Goal: Transaction & Acquisition: Purchase product/service

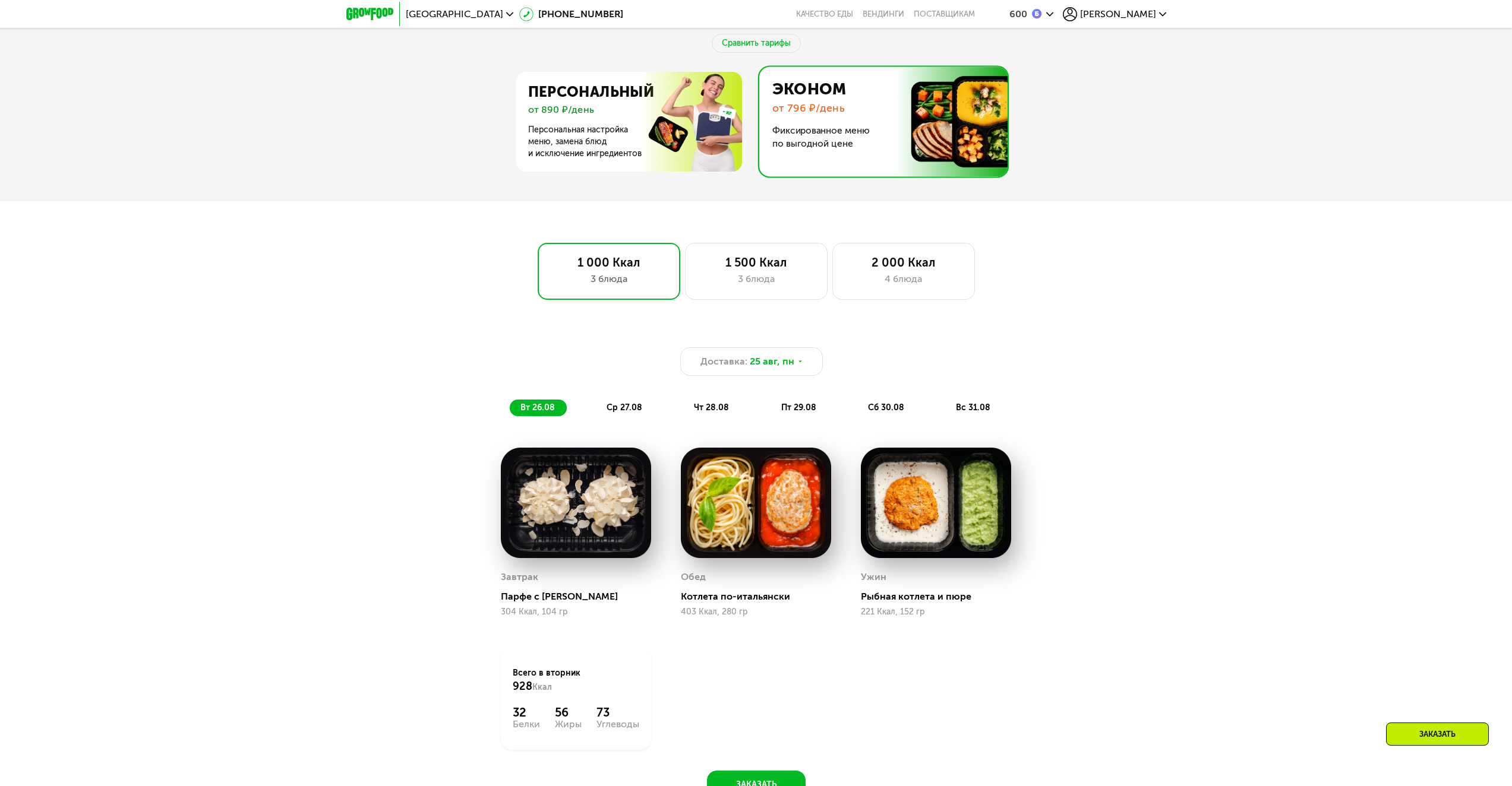
scroll to position [615, 0]
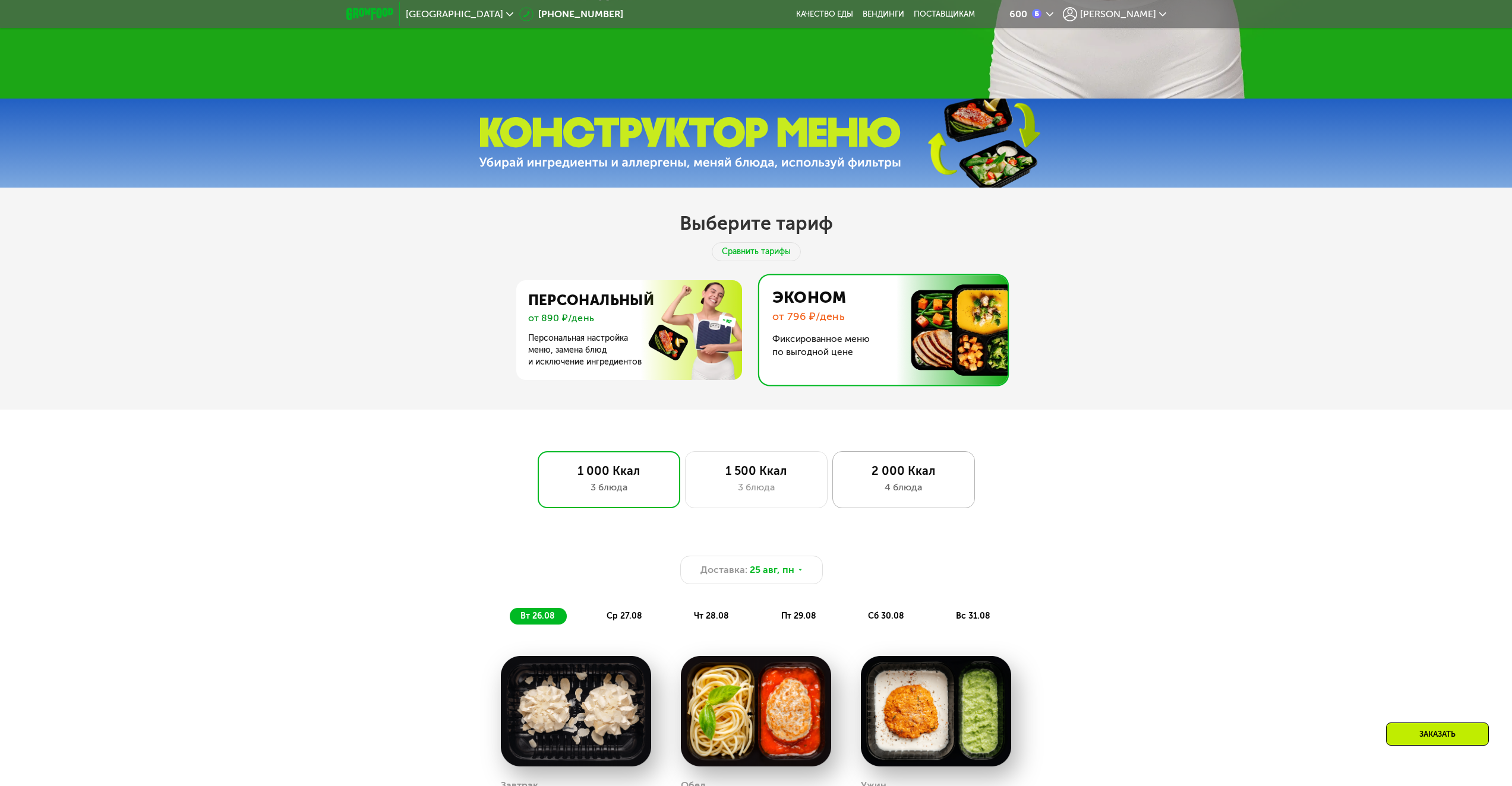
click at [869, 485] on div "4 блюда" at bounding box center [904, 487] width 118 height 14
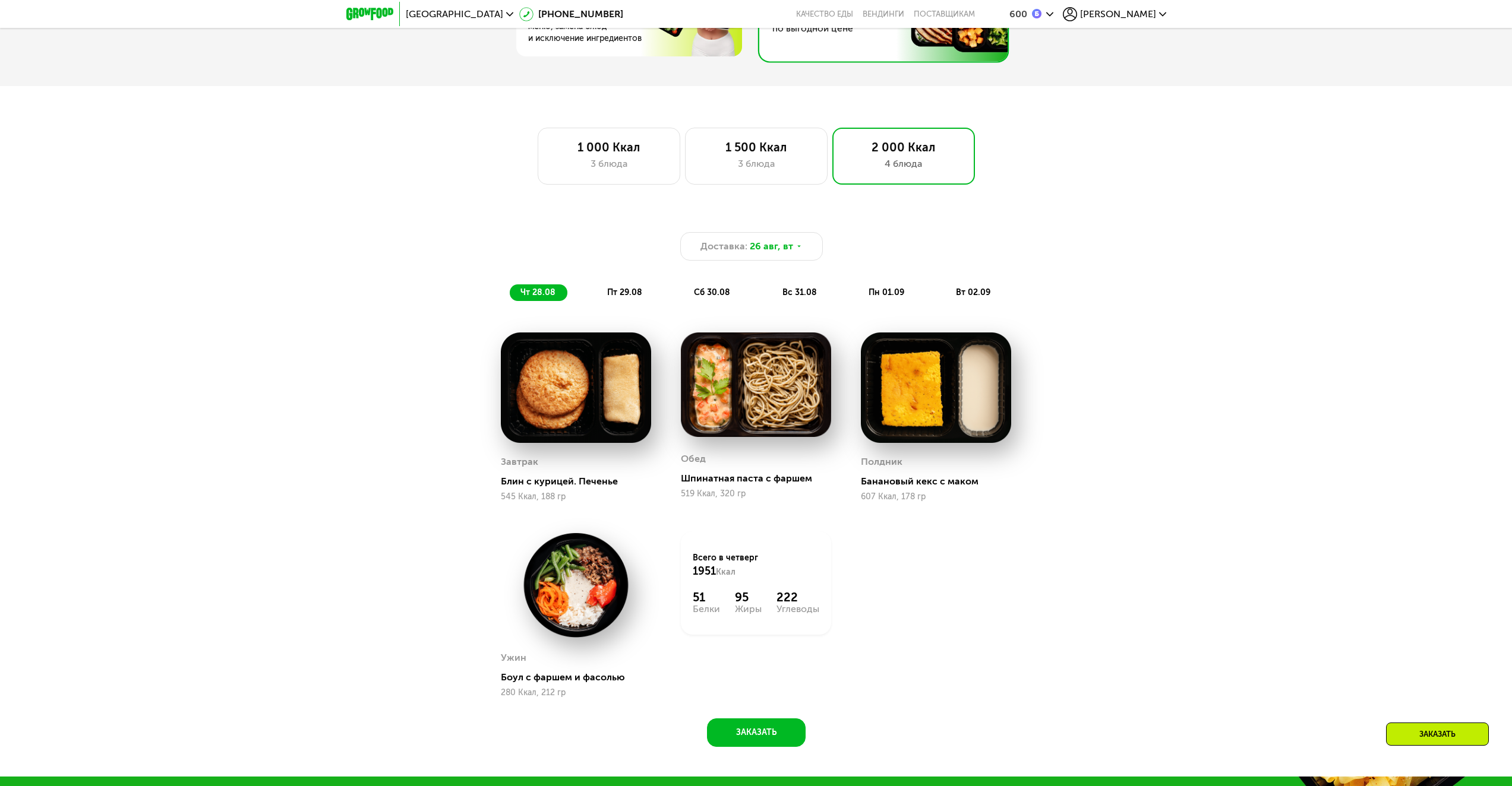
scroll to position [759, 0]
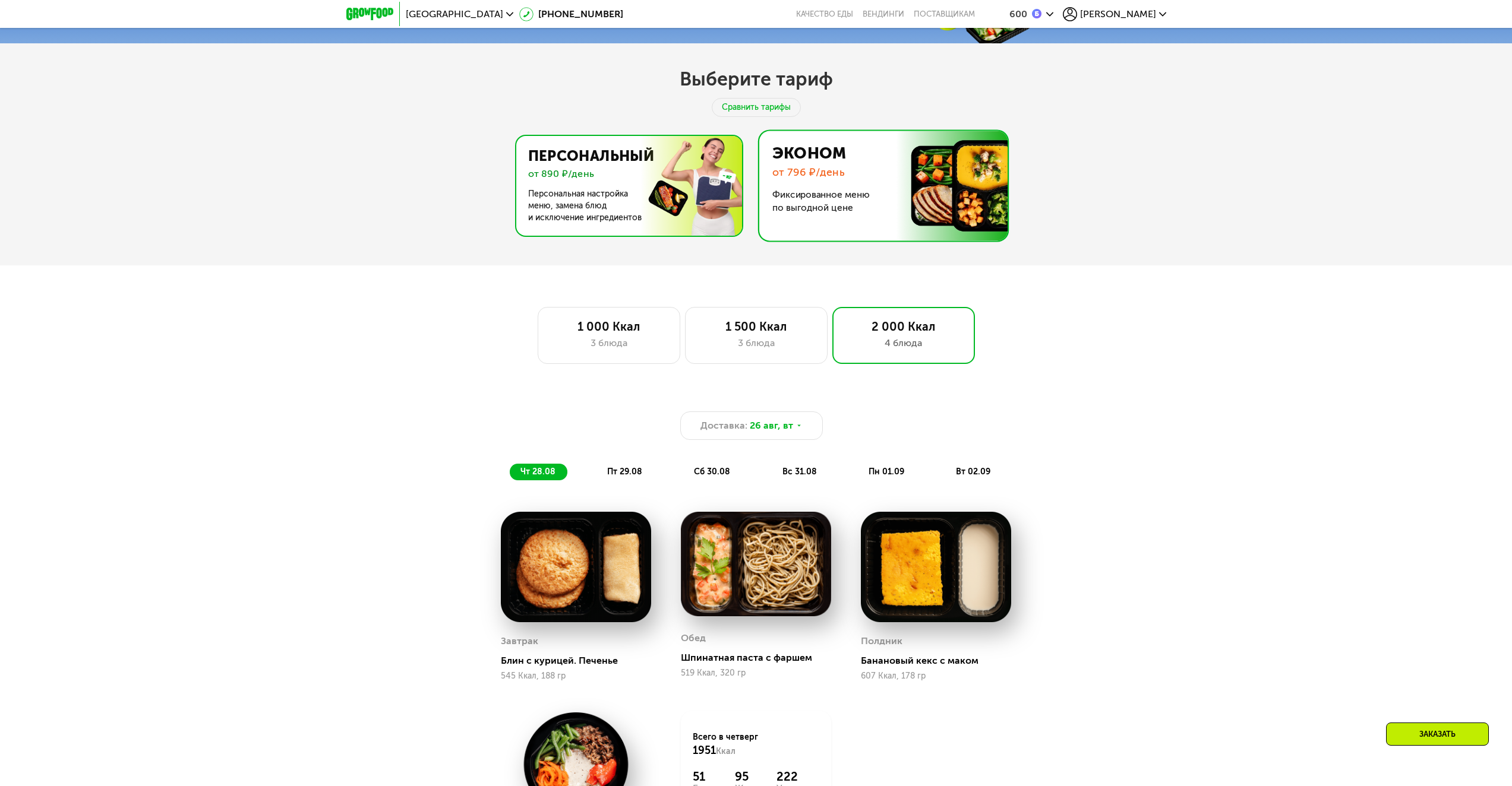
click at [675, 221] on img at bounding box center [626, 186] width 231 height 100
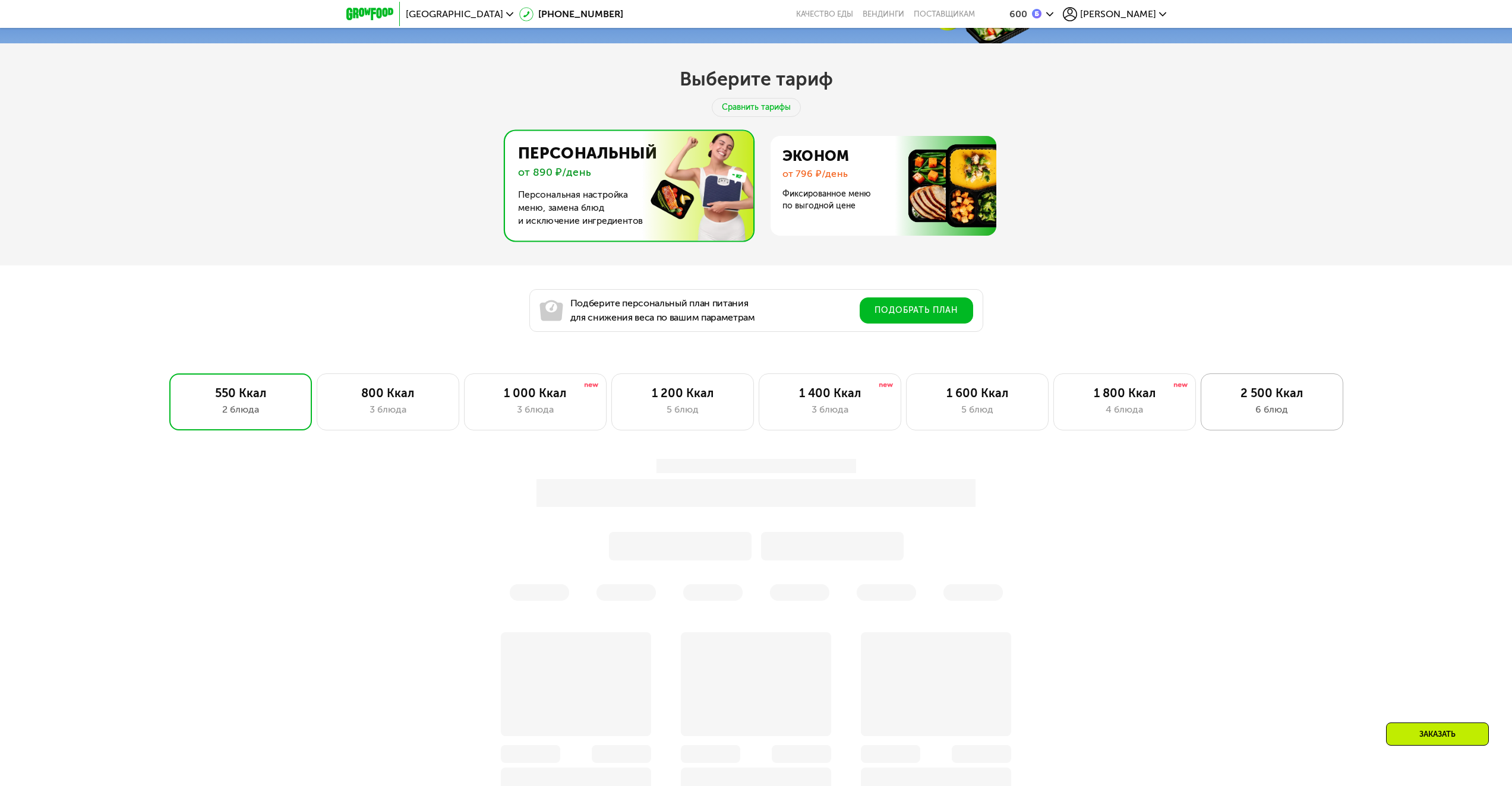
click at [1287, 412] on div "6 блюд" at bounding box center [1272, 409] width 118 height 14
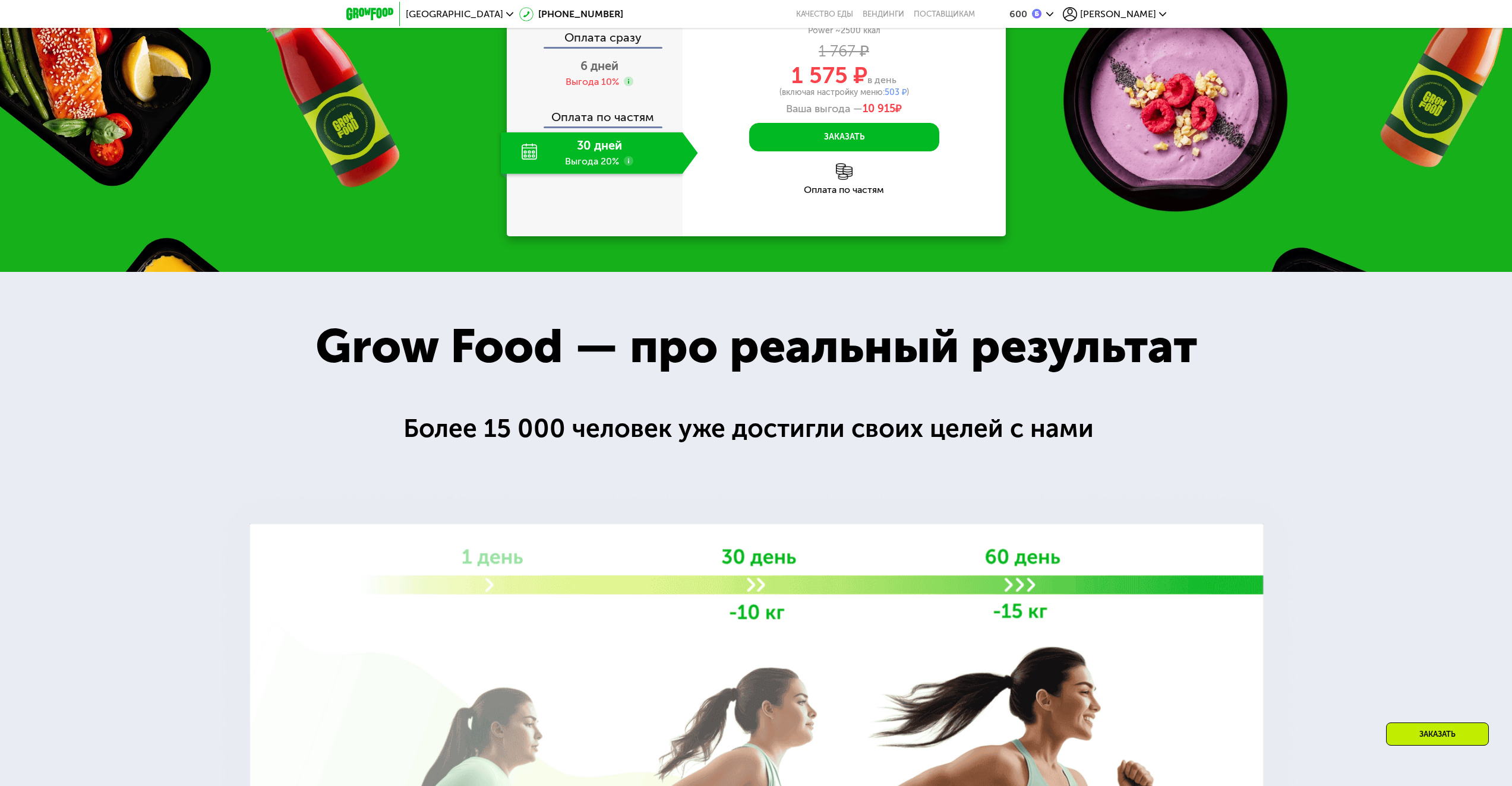
scroll to position [2006, 0]
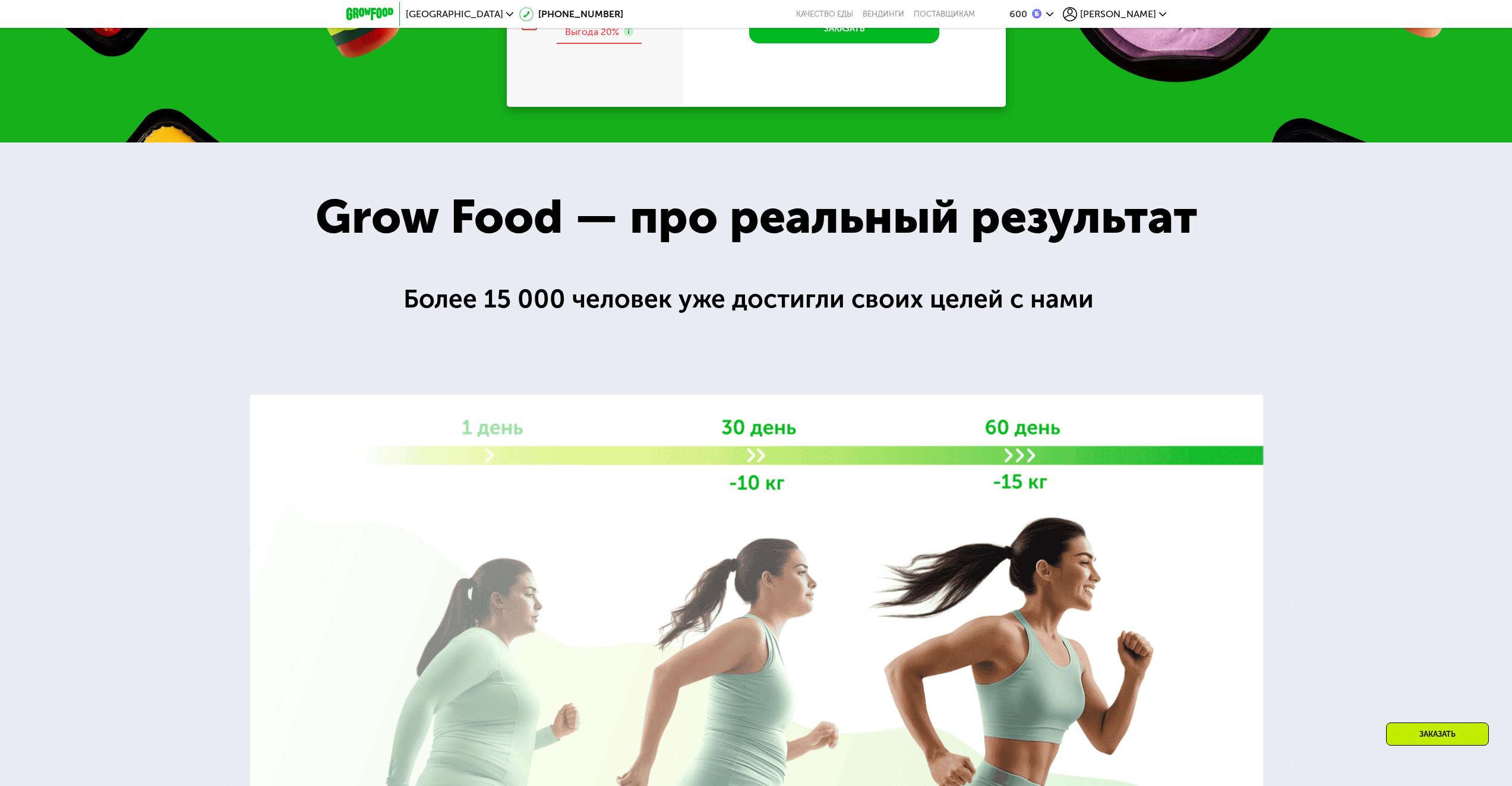
click at [597, 39] on div "Выгода 20%" at bounding box center [592, 32] width 54 height 13
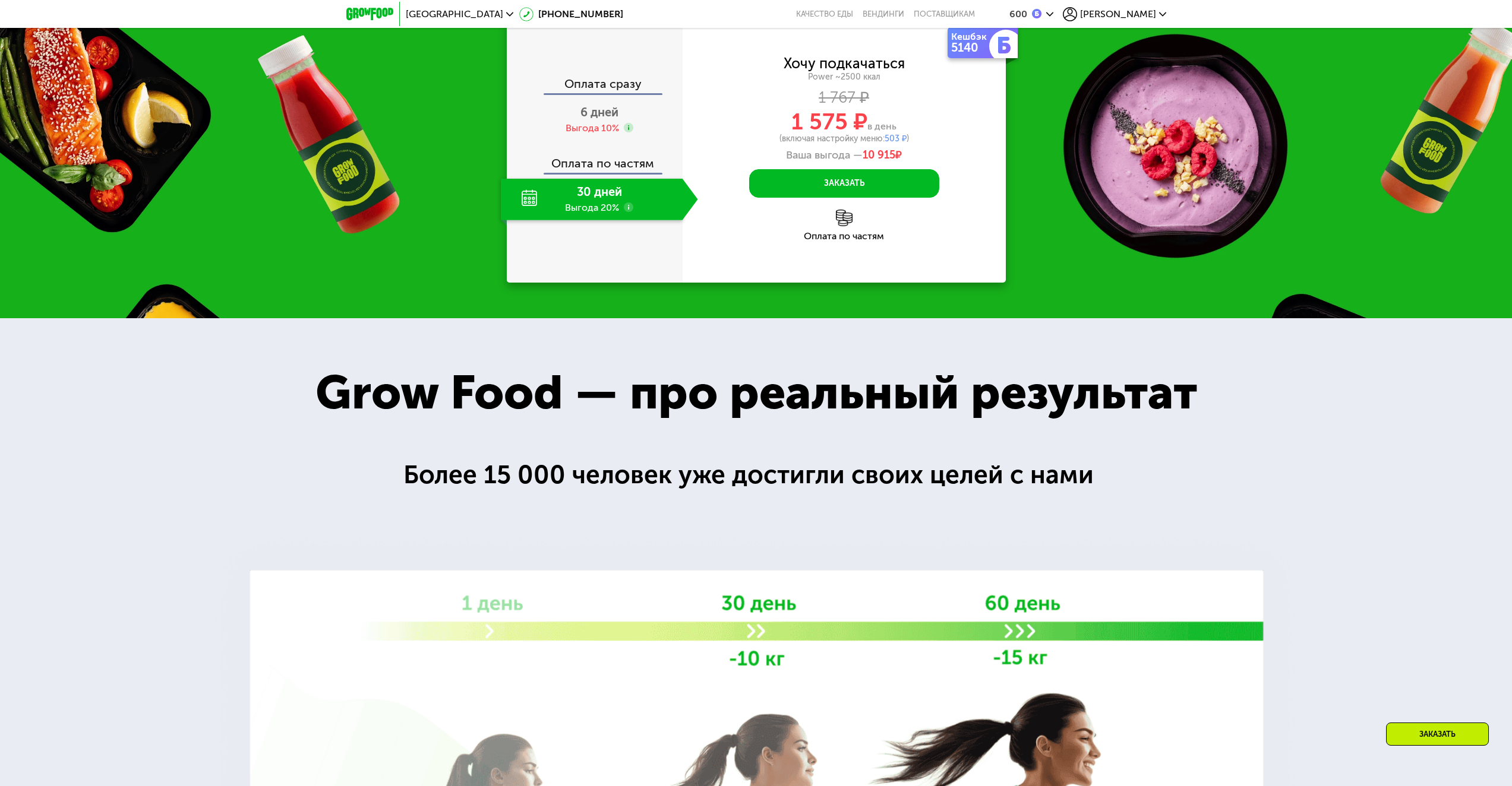
scroll to position [1828, 0]
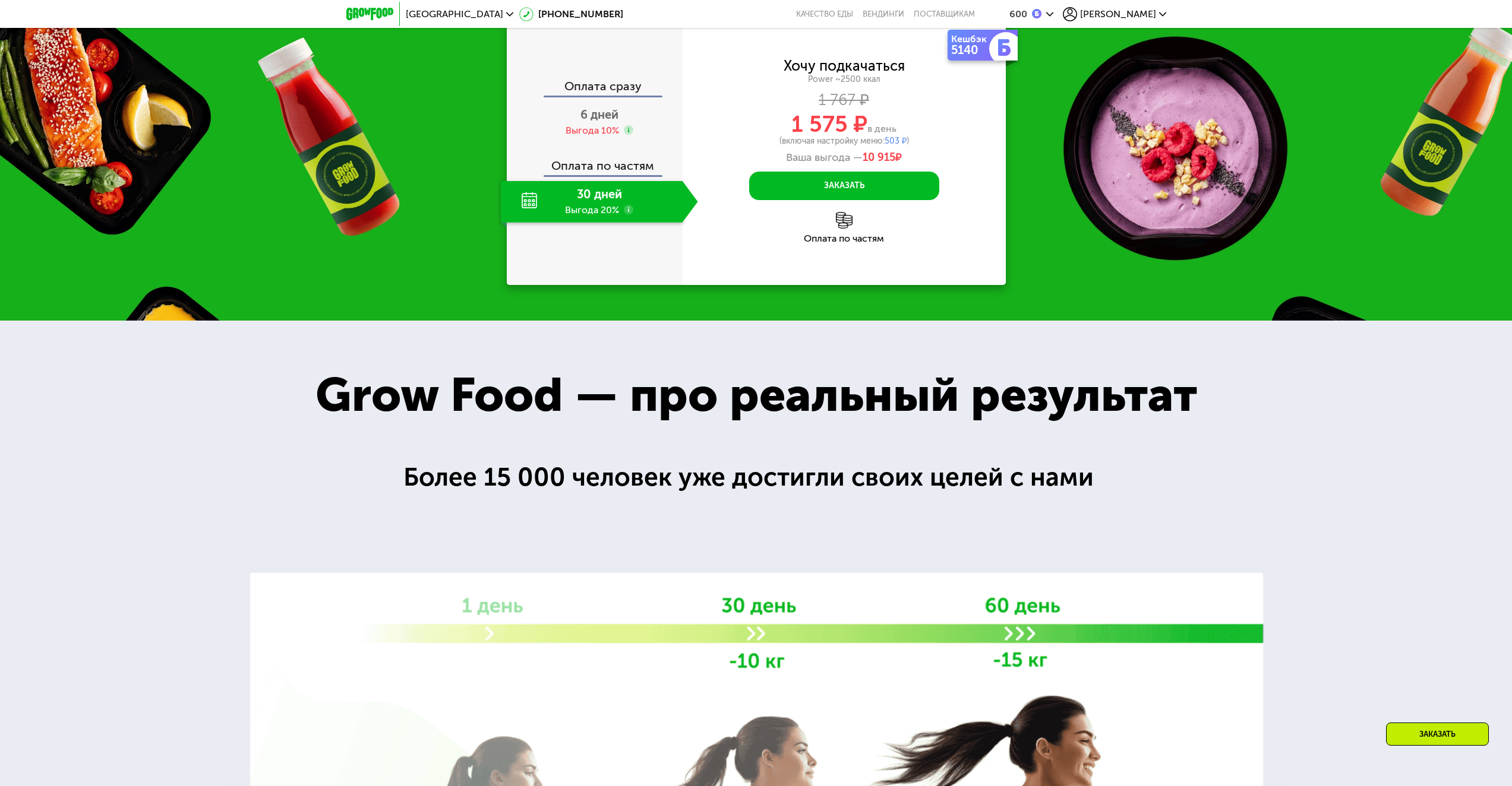
click at [581, 223] on div "Оплата сразу 6 дней Выгода 10% Оплата по частям 30 дней Выгода 20%" at bounding box center [595, 151] width 176 height 142
click at [582, 143] on div "6 дней Выгода 10%" at bounding box center [599, 122] width 197 height 42
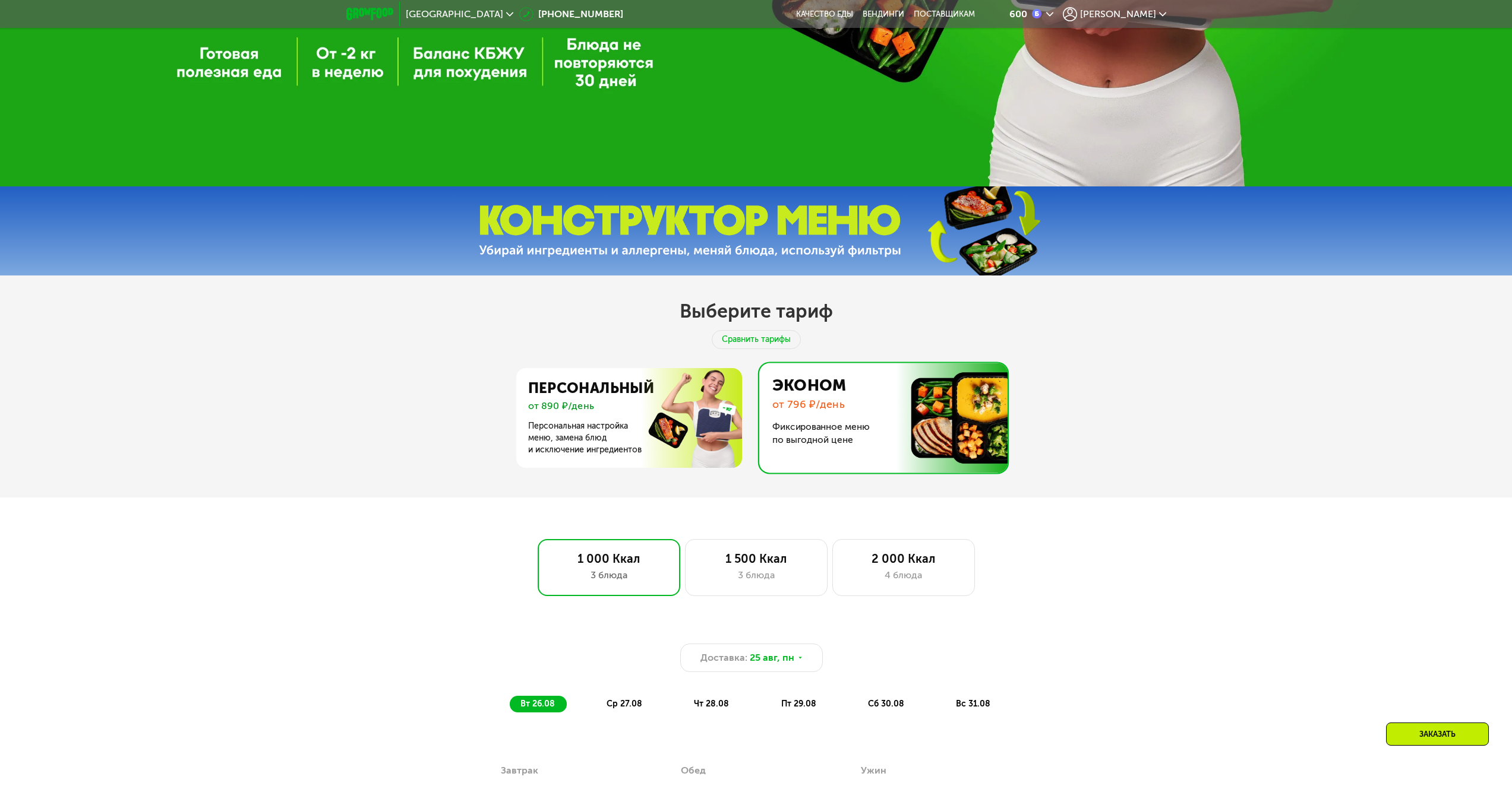
scroll to position [653, 0]
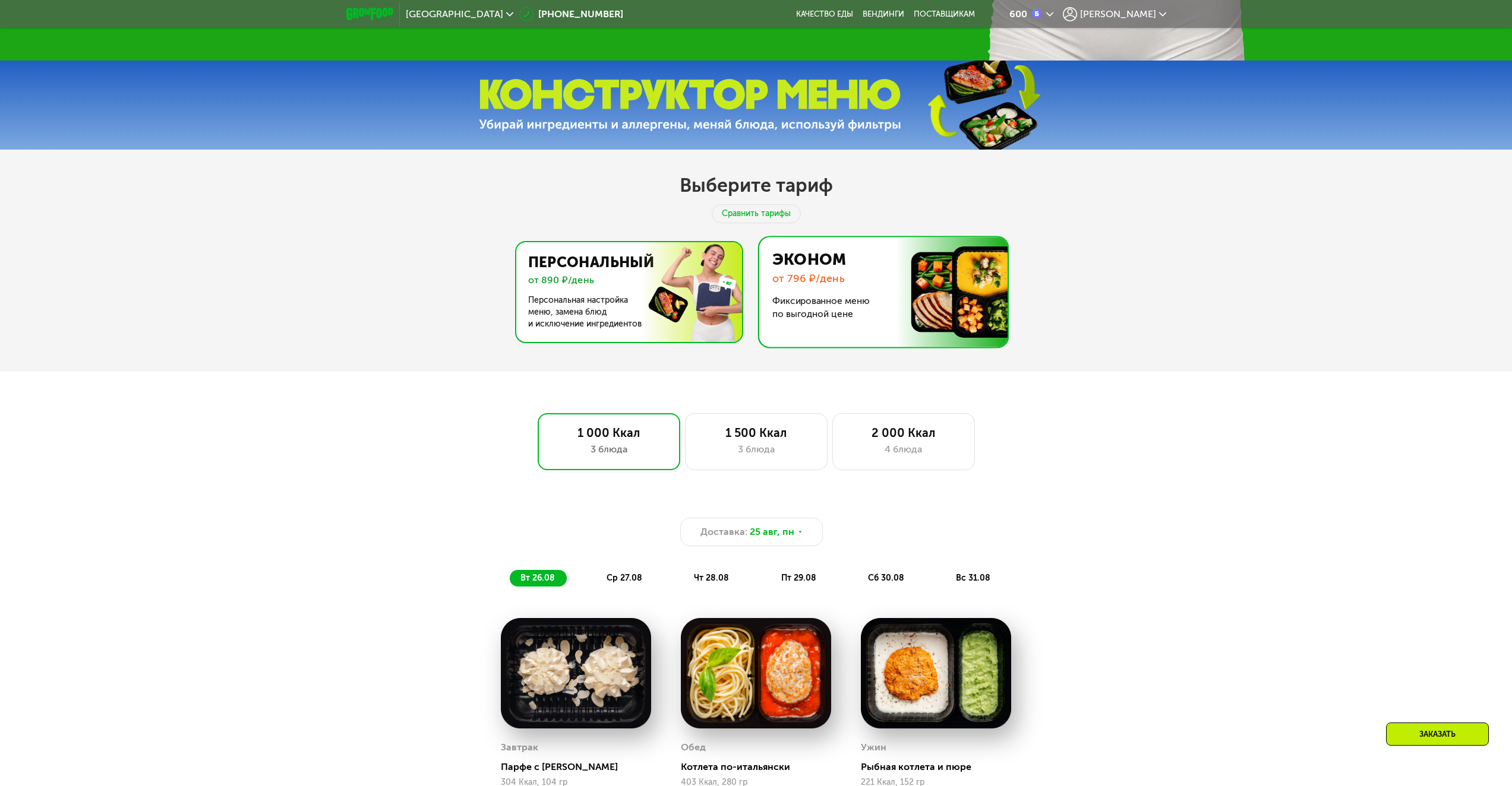
click at [631, 317] on img at bounding box center [626, 291] width 231 height 100
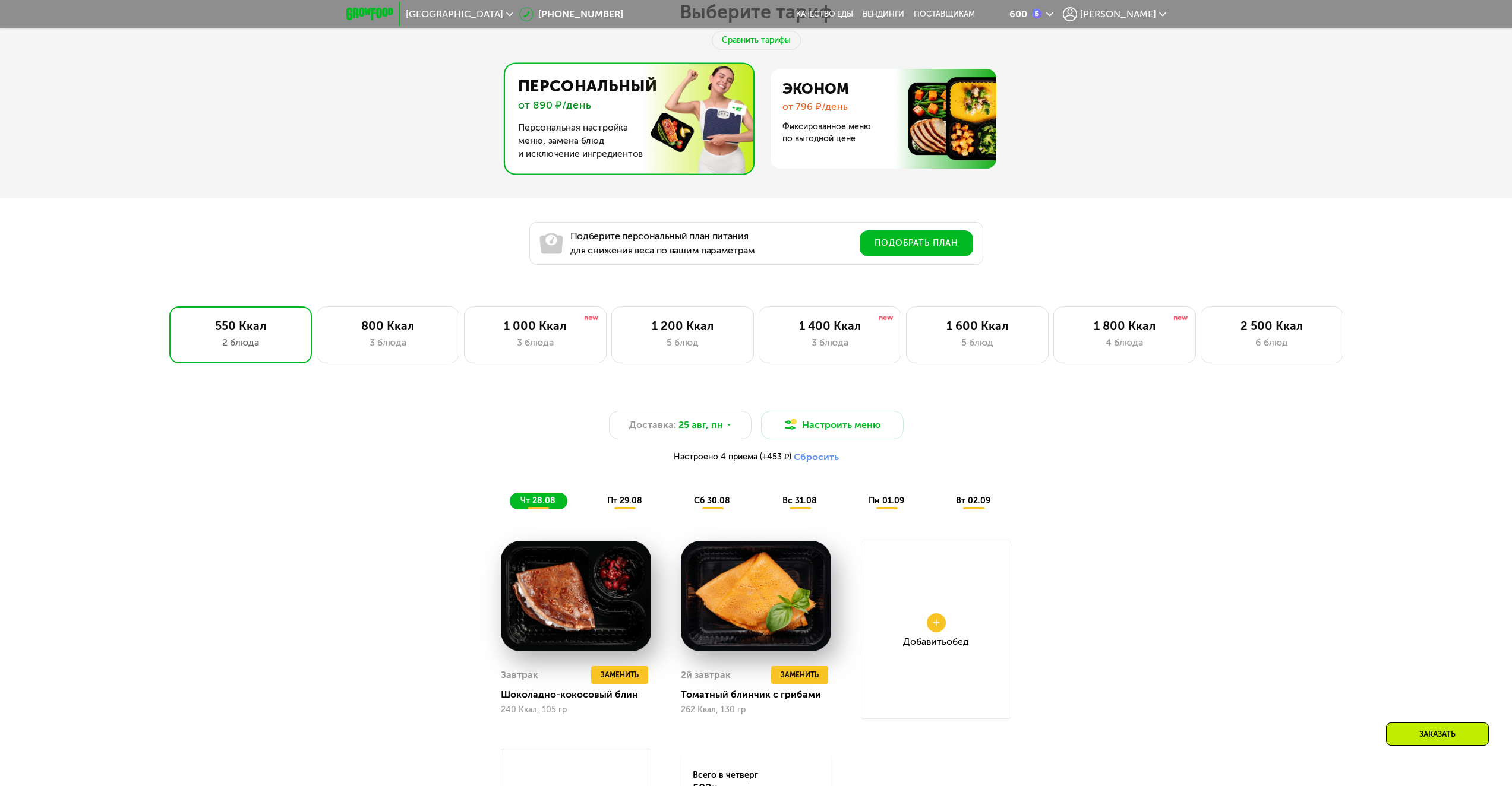
scroll to position [950, 0]
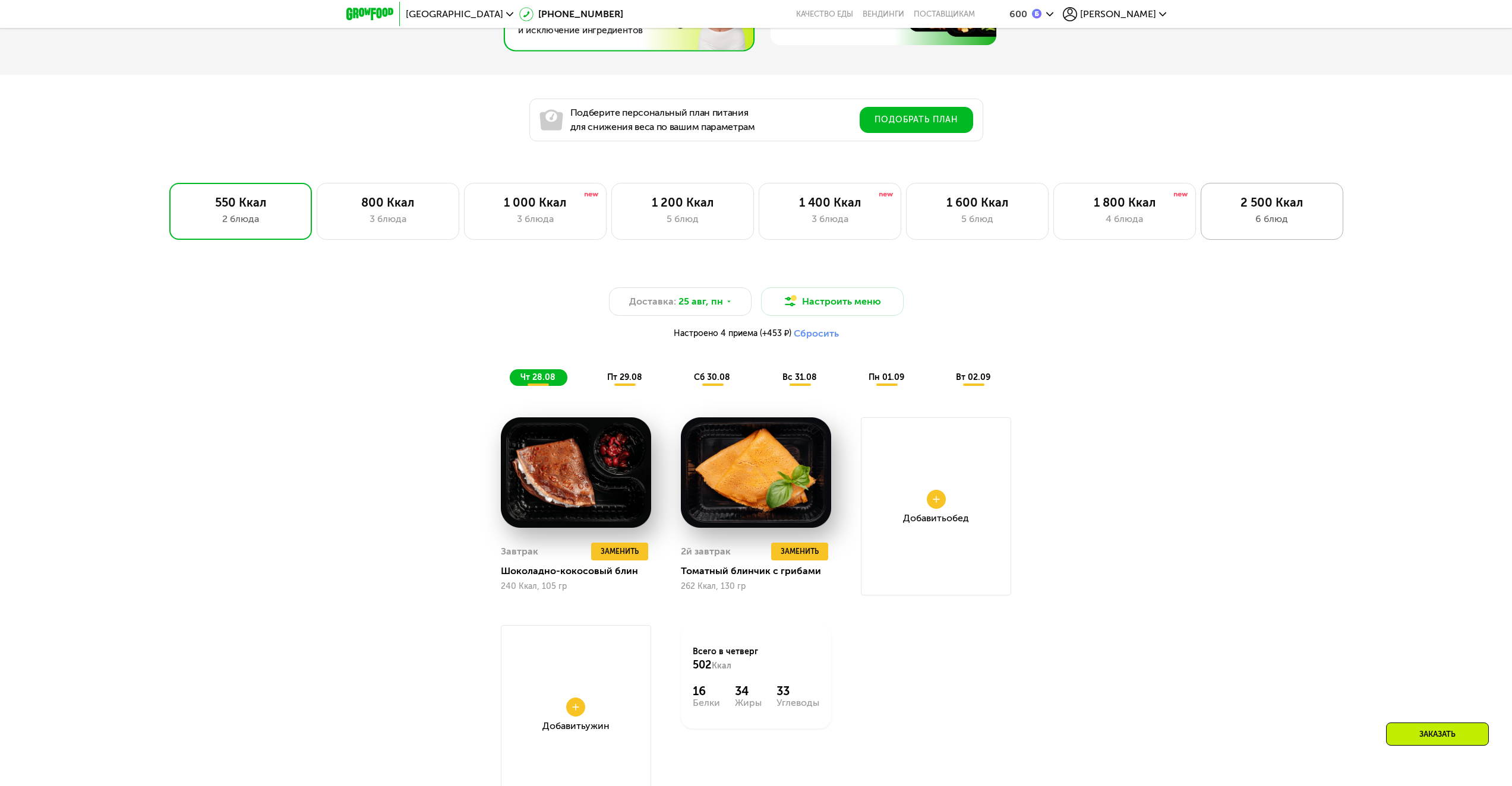
click at [1288, 223] on div "6 блюд" at bounding box center [1272, 219] width 118 height 14
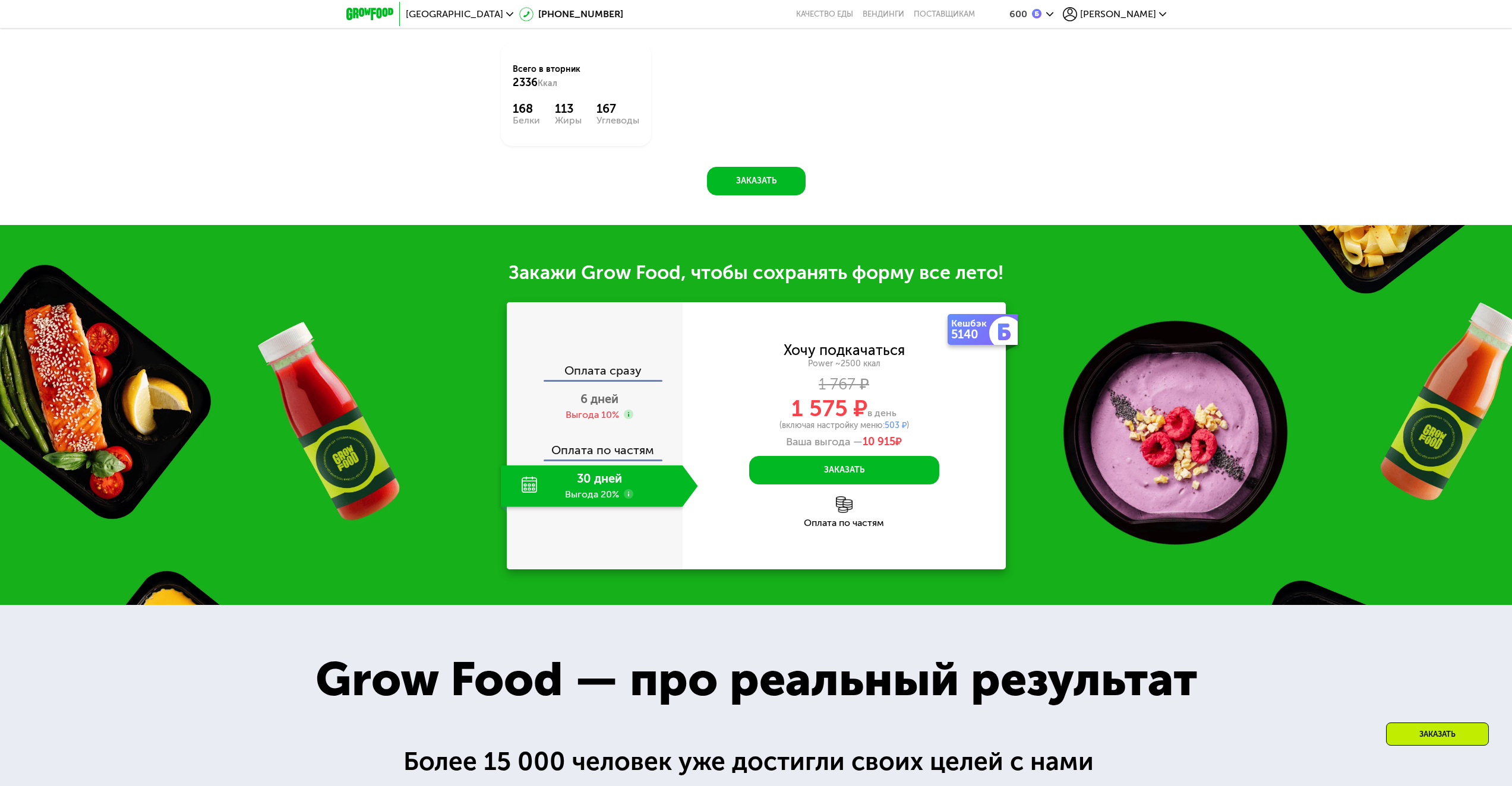
scroll to position [1781, 0]
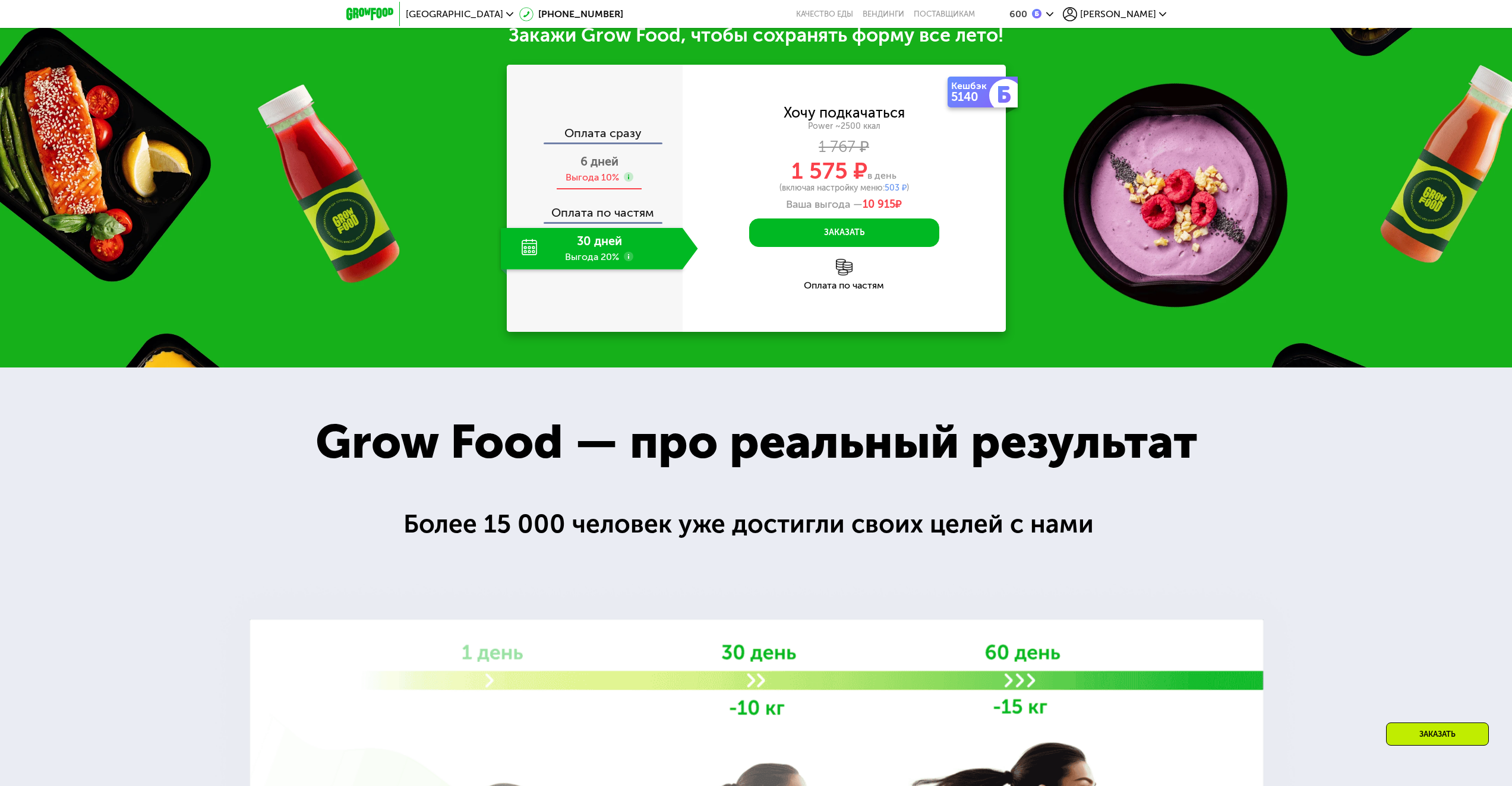
click at [580, 169] on span "6 дней" at bounding box center [599, 161] width 38 height 14
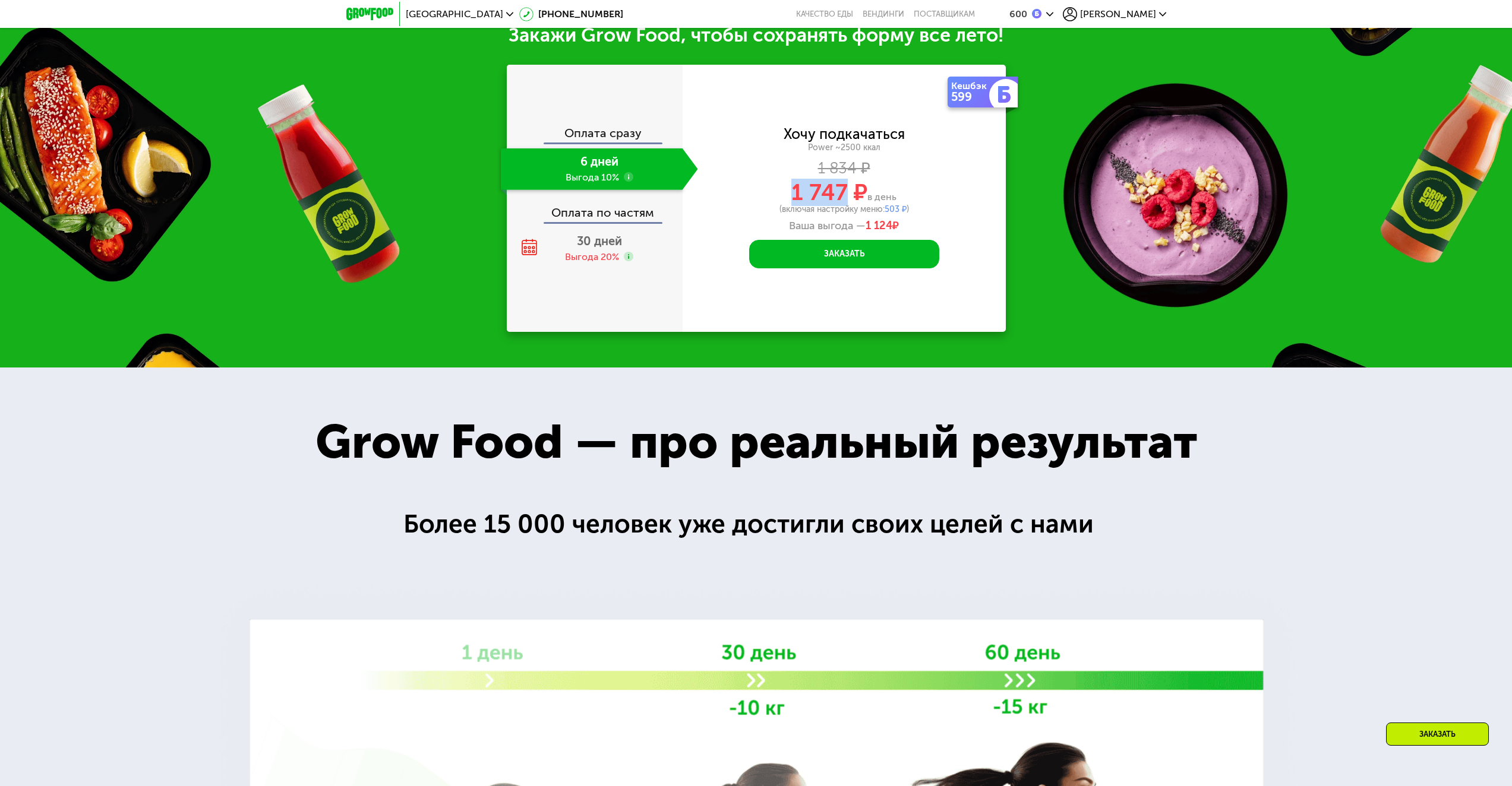
drag, startPoint x: 780, startPoint y: 409, endPoint x: 849, endPoint y: 409, distance: 69.0
click at [849, 204] on div "1 747 ₽ в день" at bounding box center [844, 193] width 324 height 23
click at [624, 269] on div "30 дней Выгода 20%" at bounding box center [599, 249] width 197 height 42
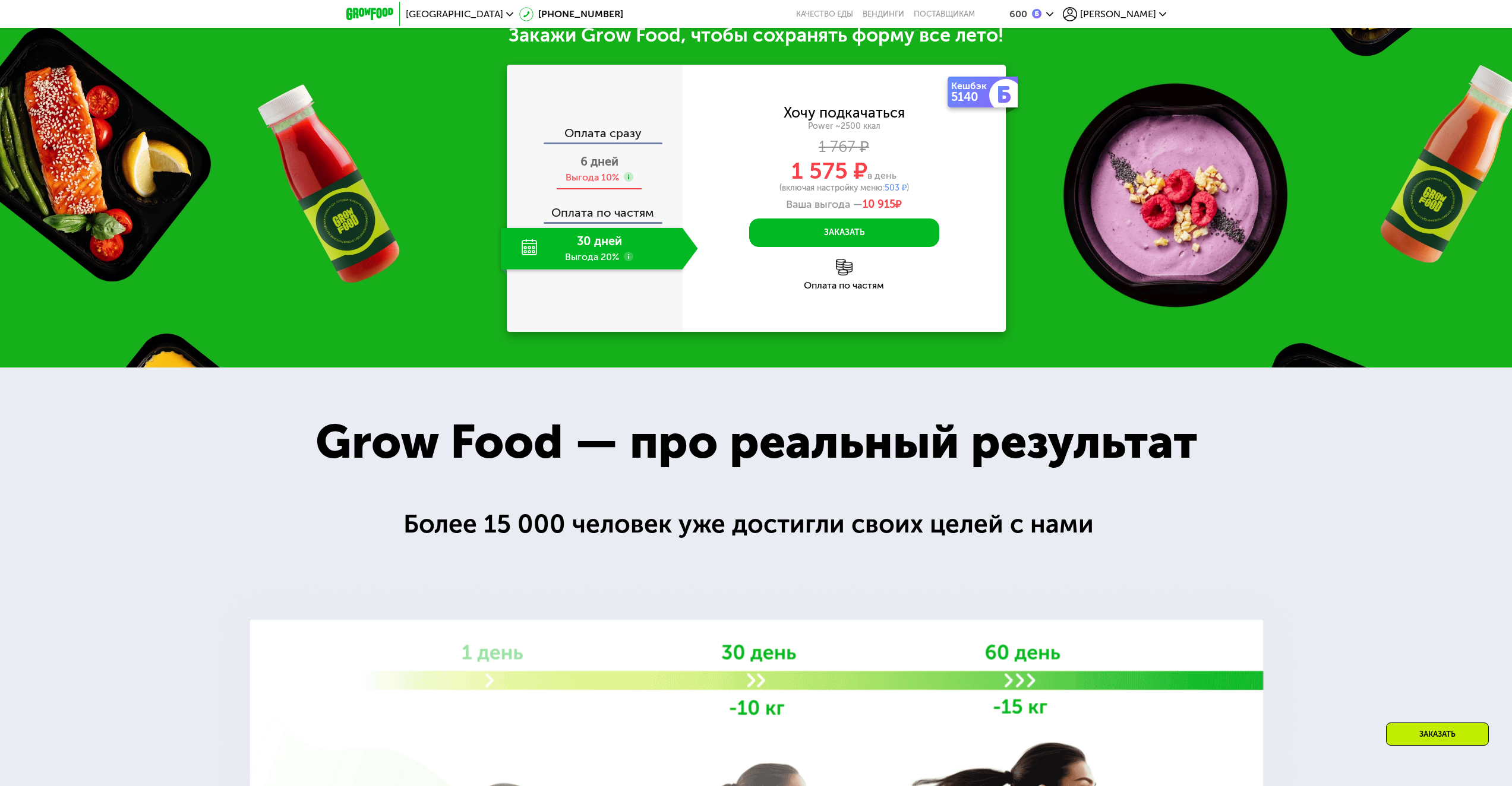
click at [603, 184] on div "Выгода 10%" at bounding box center [592, 177] width 53 height 13
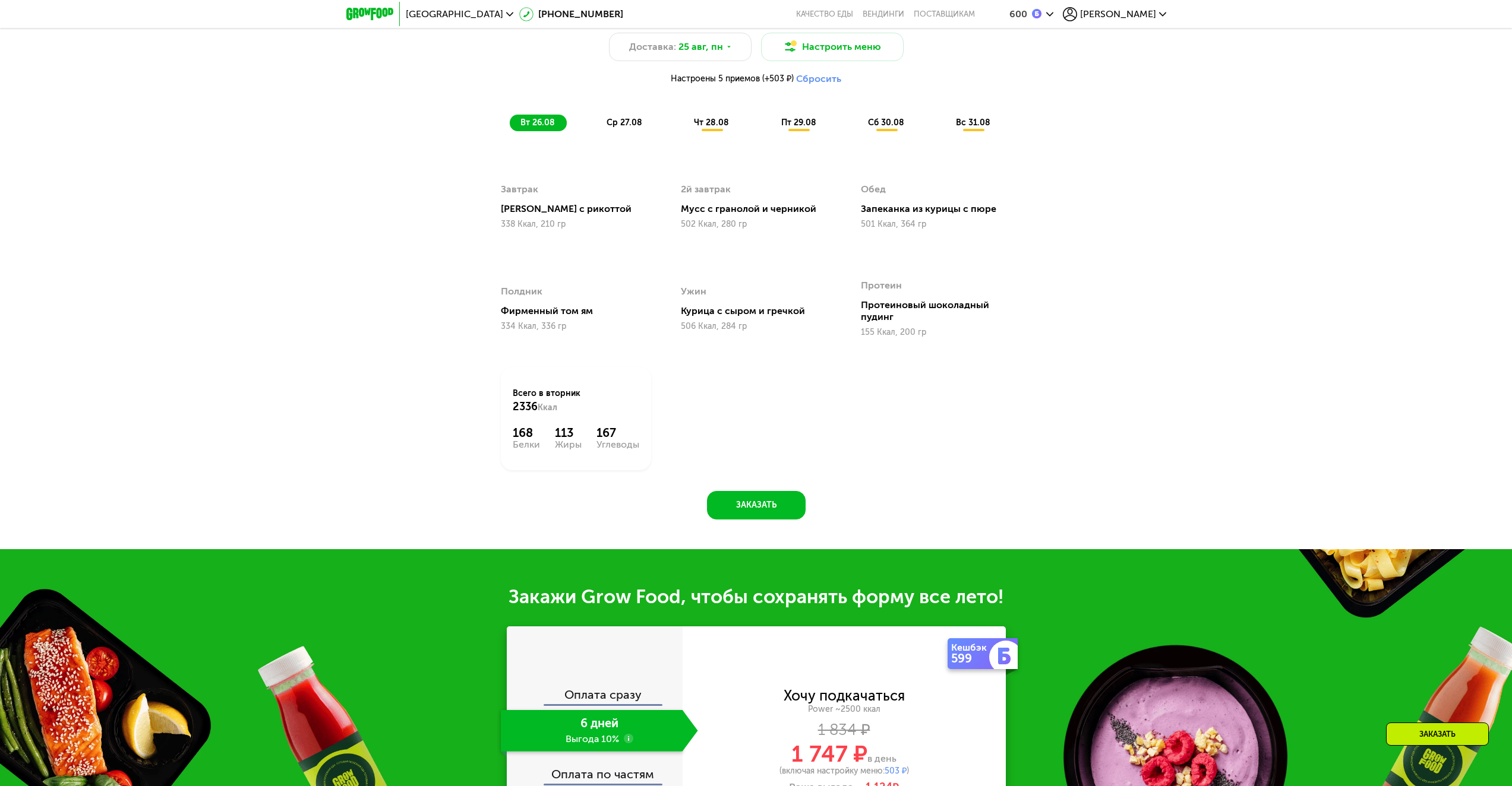
scroll to position [1128, 0]
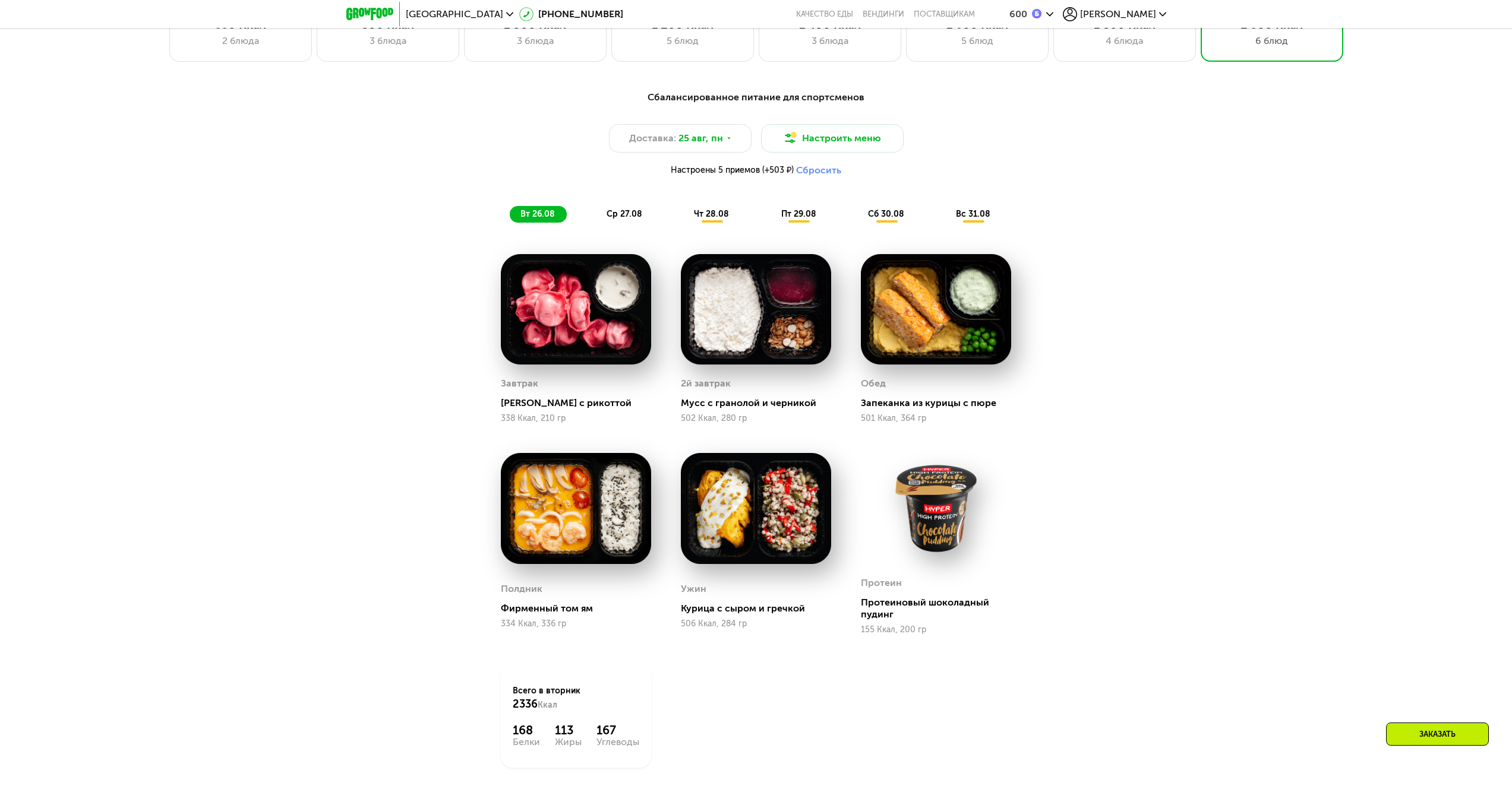
click at [624, 219] on span "ср 27.08" at bounding box center [624, 214] width 36 height 10
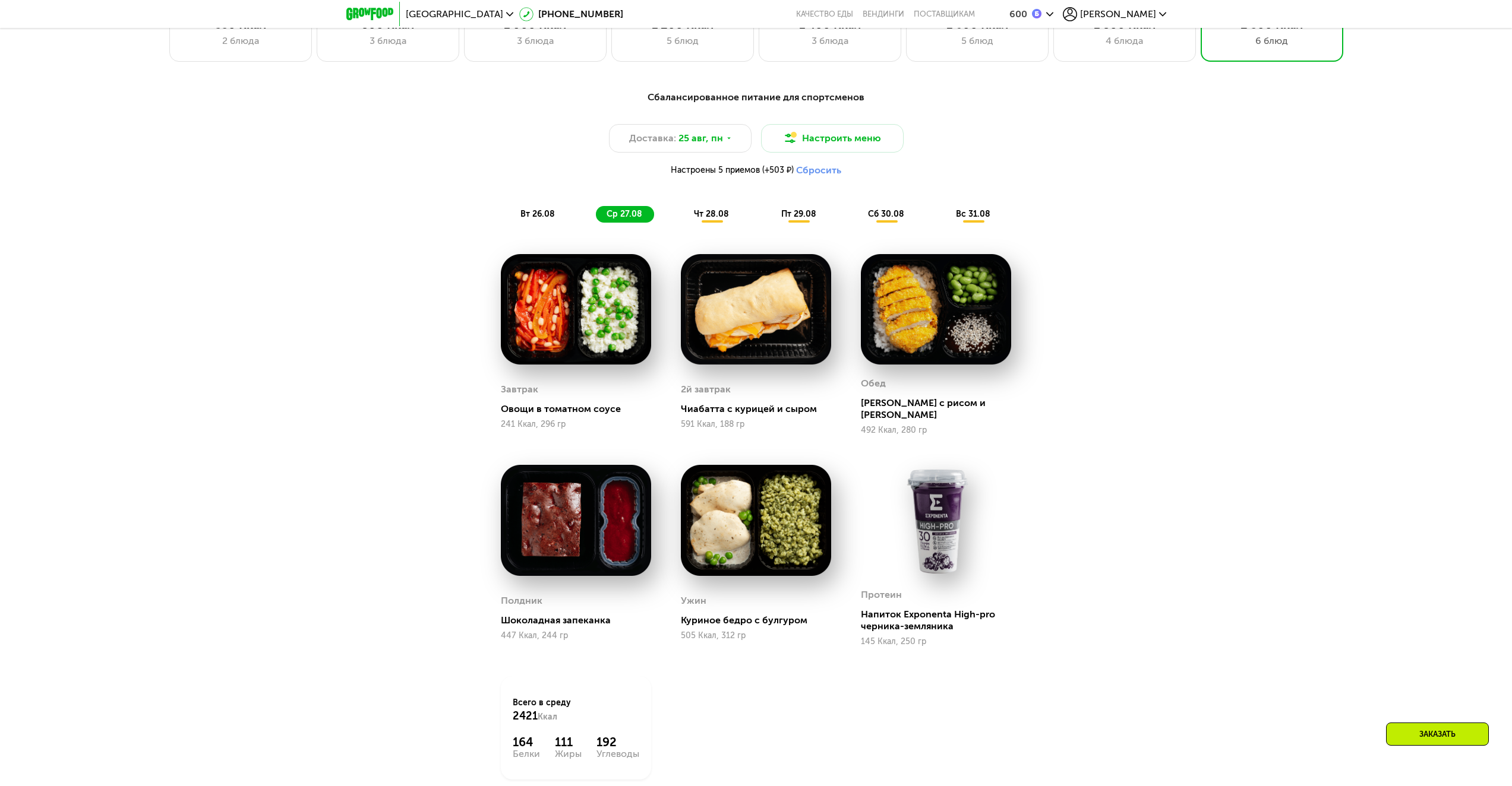
click at [720, 214] on span "чт 28.08" at bounding box center [712, 214] width 35 height 10
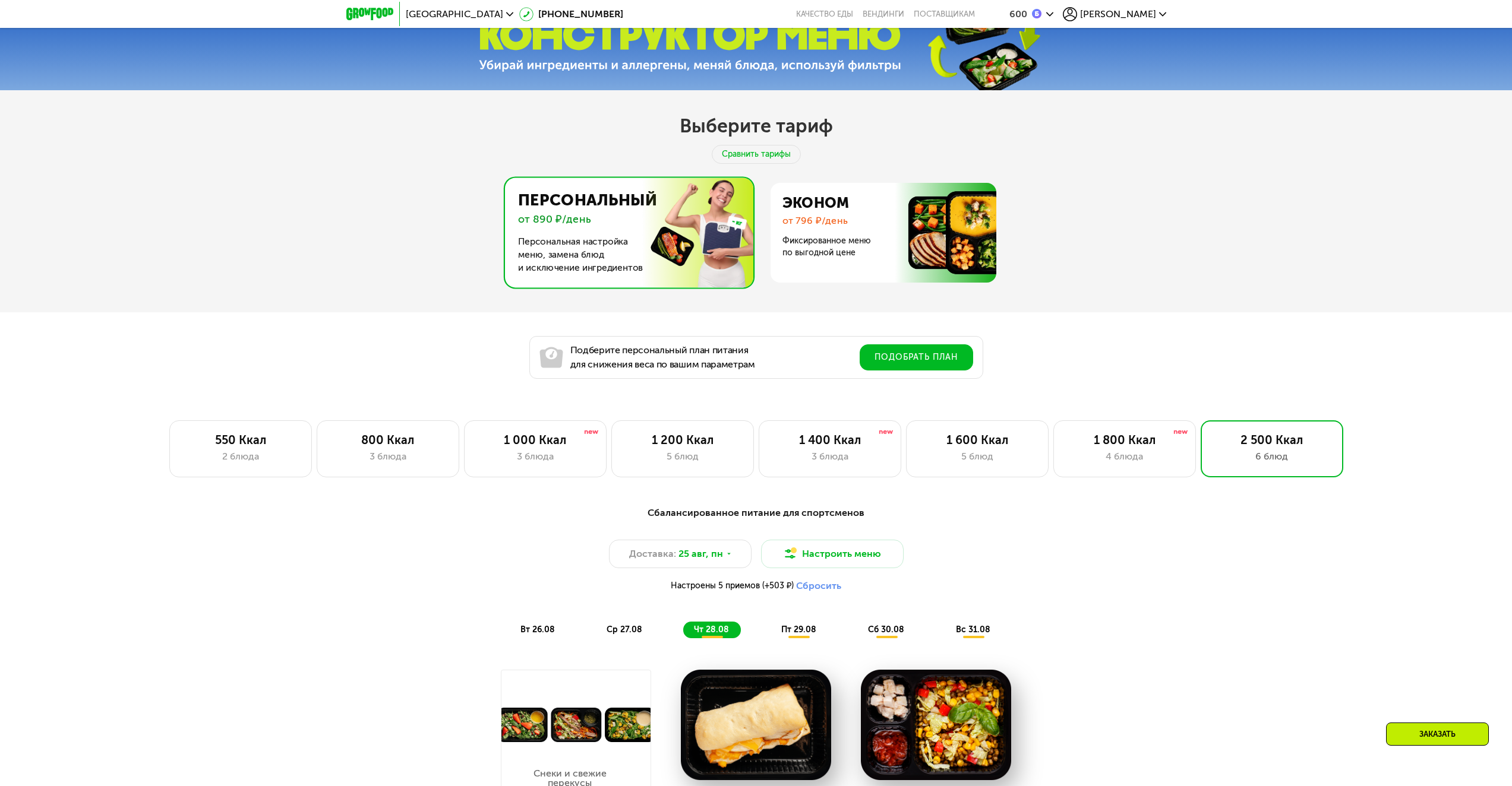
scroll to position [593, 0]
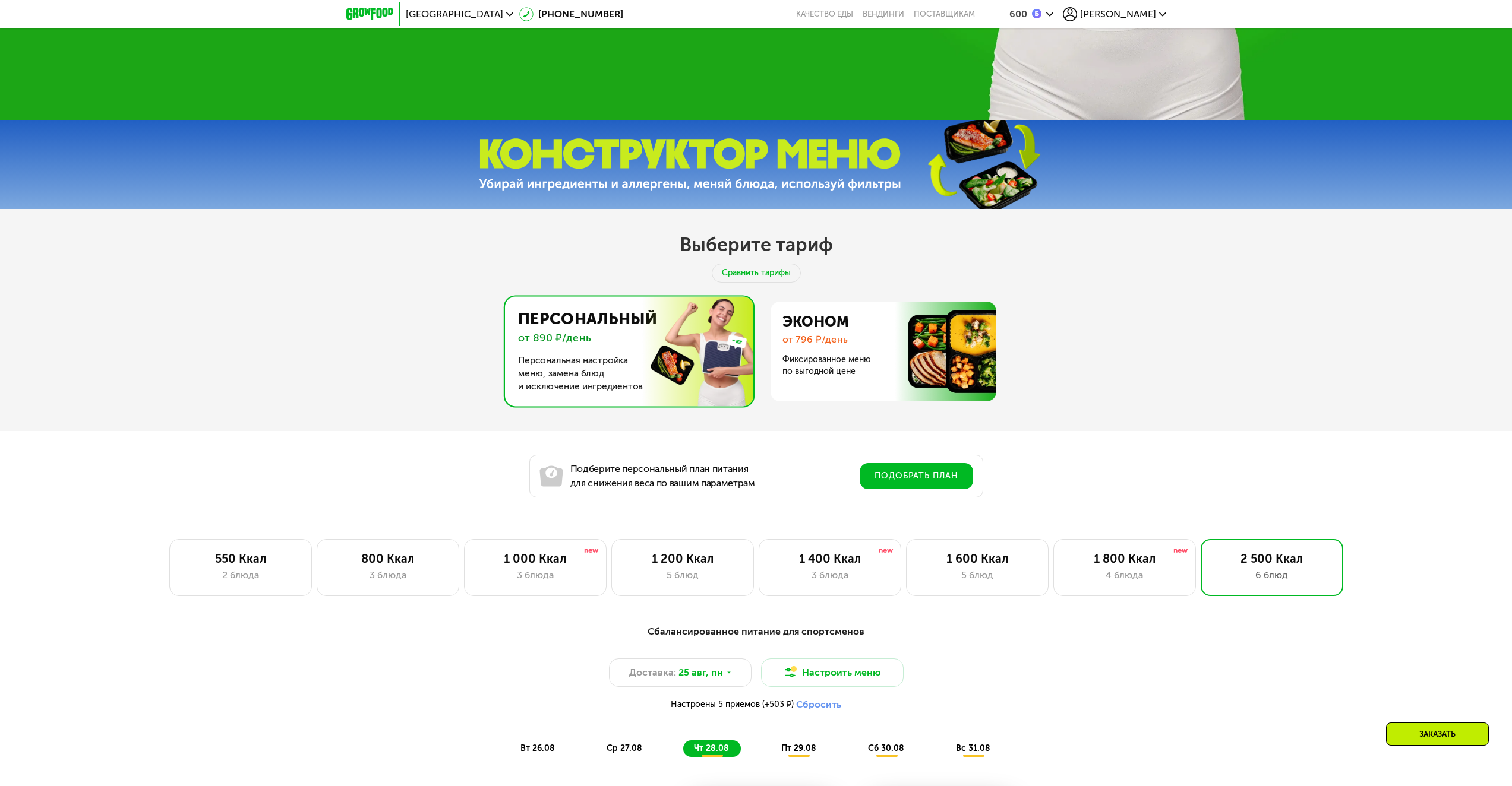
click at [840, 250] on div "Выберите тариф Сравнить тарифы Персональный от 890 ₽/день Персональная настройк…" at bounding box center [756, 353] width 1512 height 288
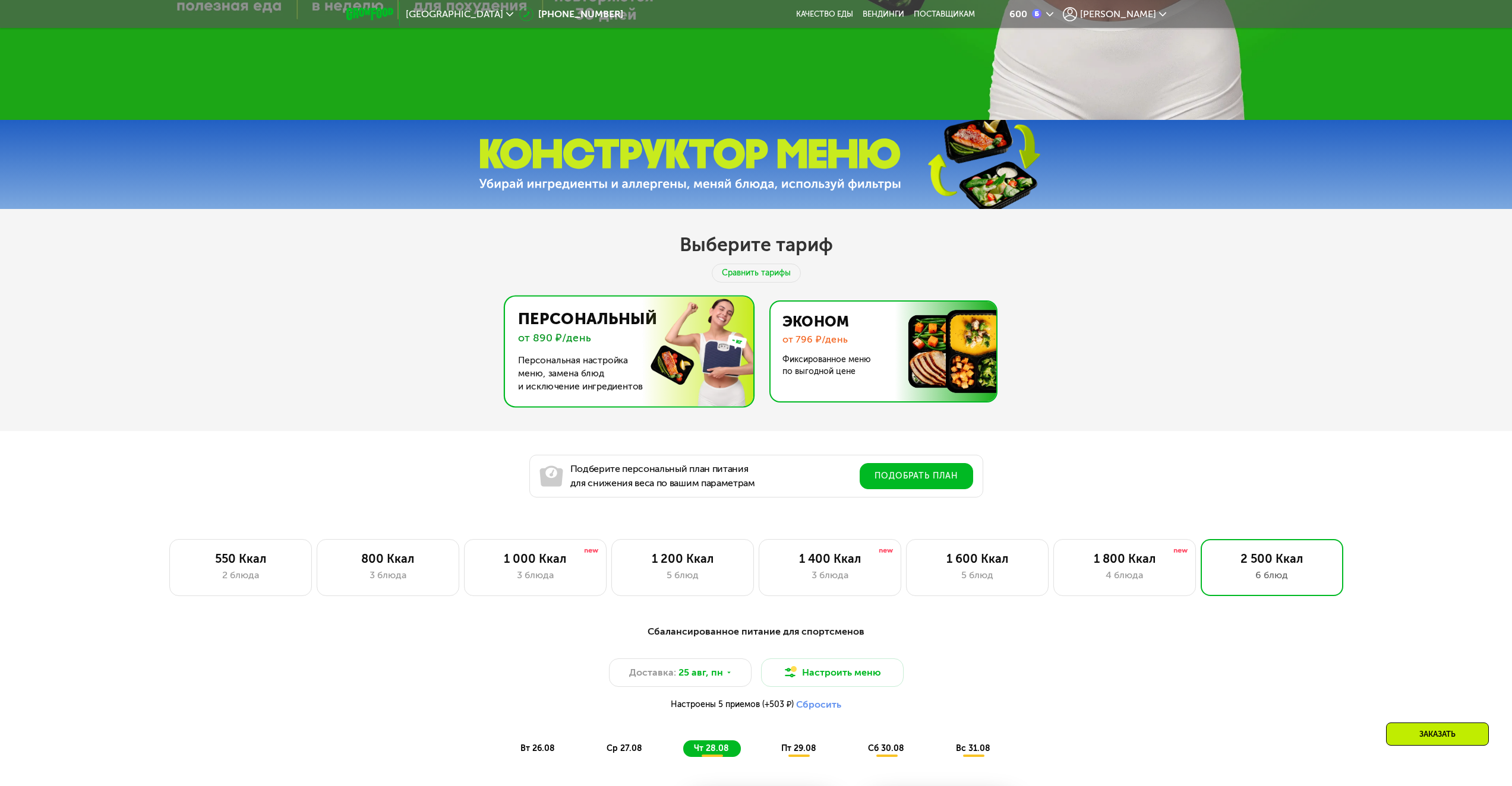
click at [859, 335] on img at bounding box center [880, 351] width 231 height 100
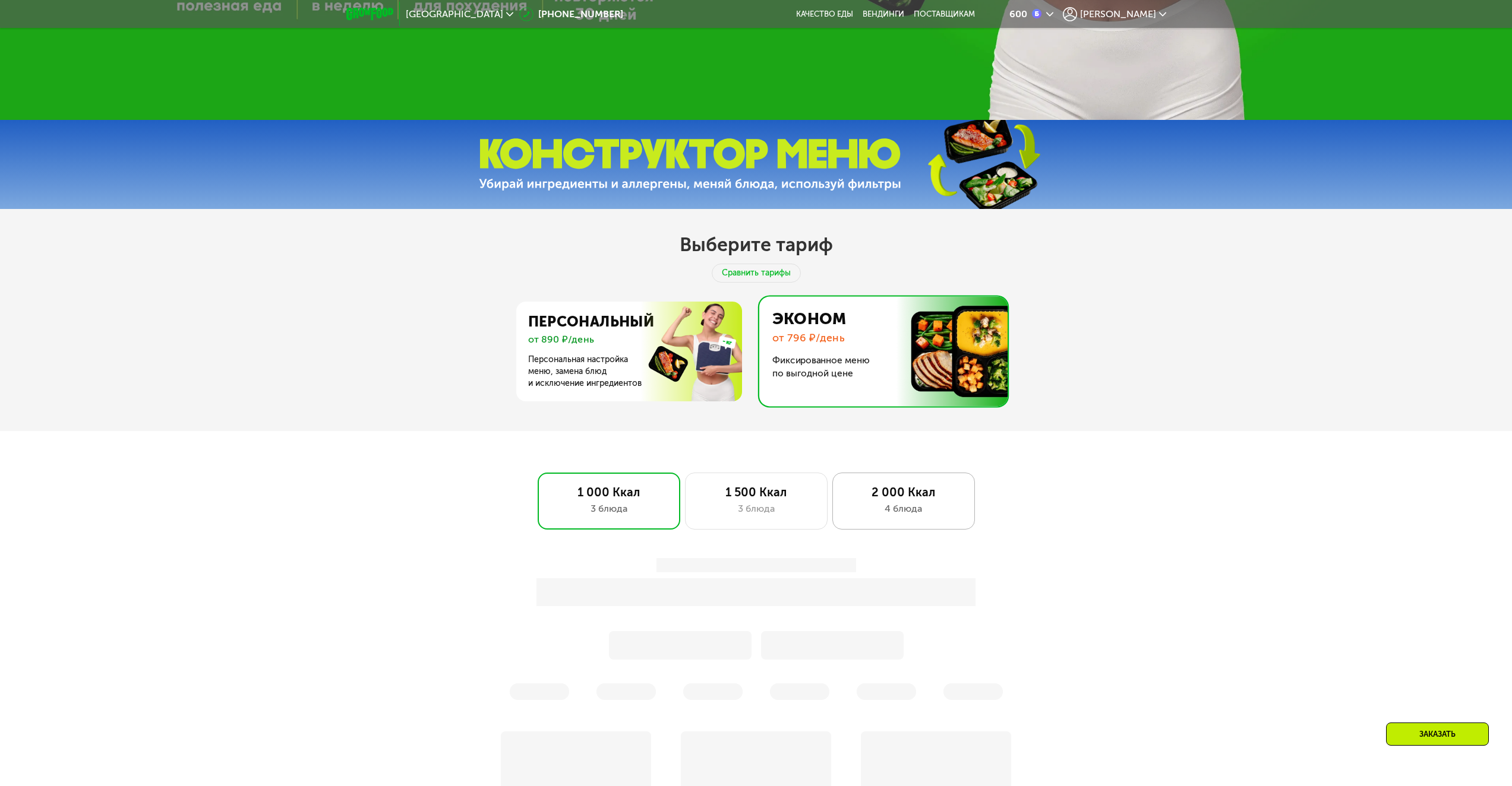
click at [837, 515] on div "2 000 Ккал 4 блюда" at bounding box center [903, 501] width 142 height 57
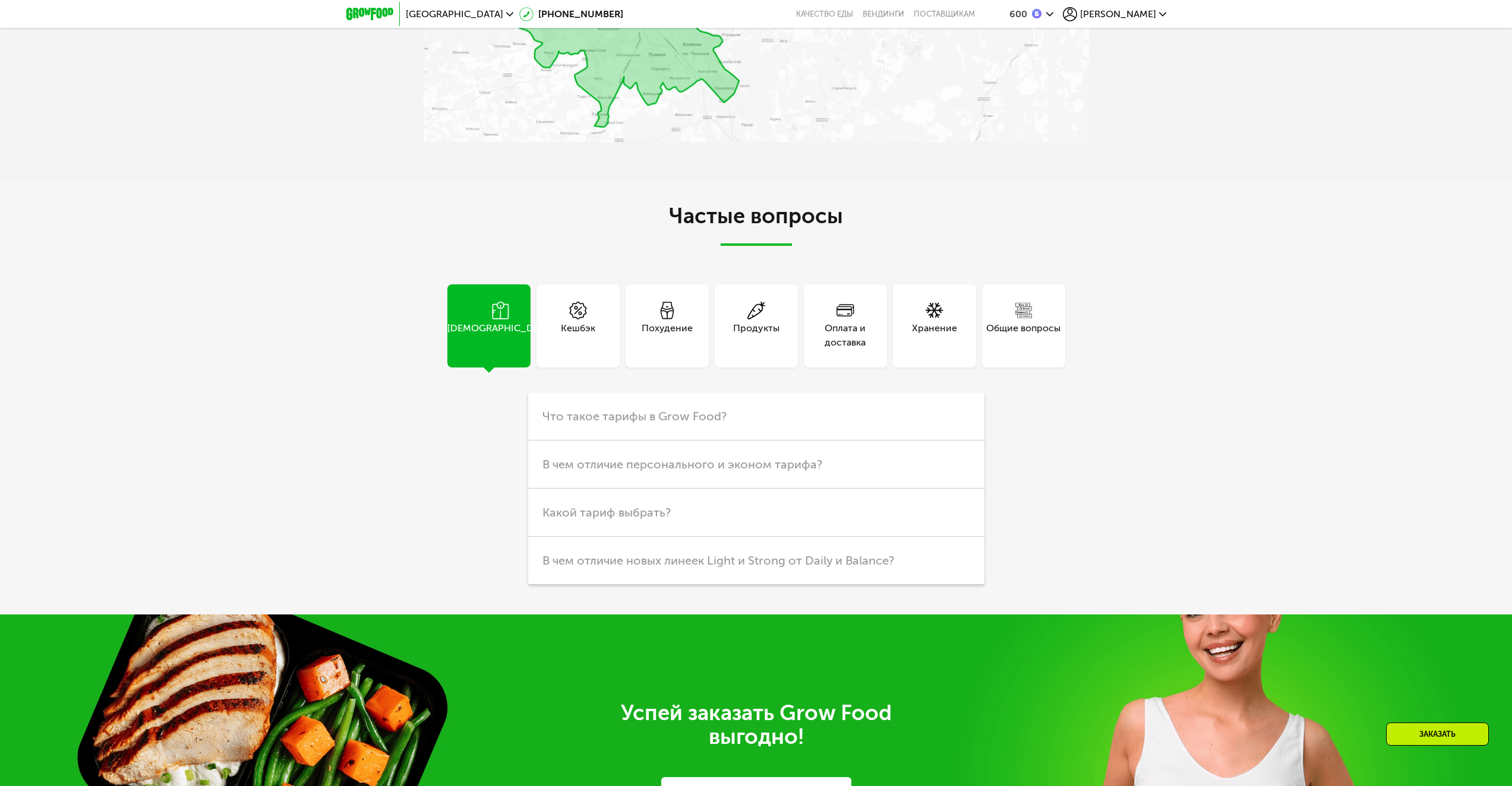
scroll to position [3562, 0]
